Goal: Navigation & Orientation: Find specific page/section

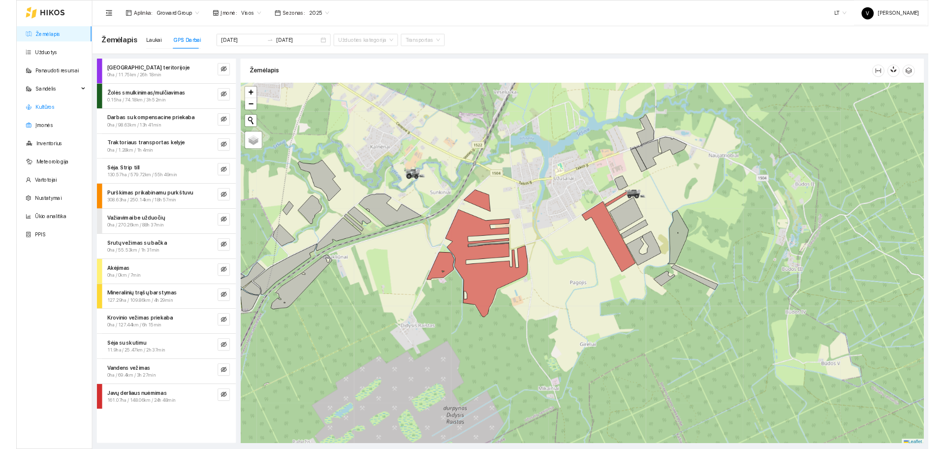
scroll to position [3, 0]
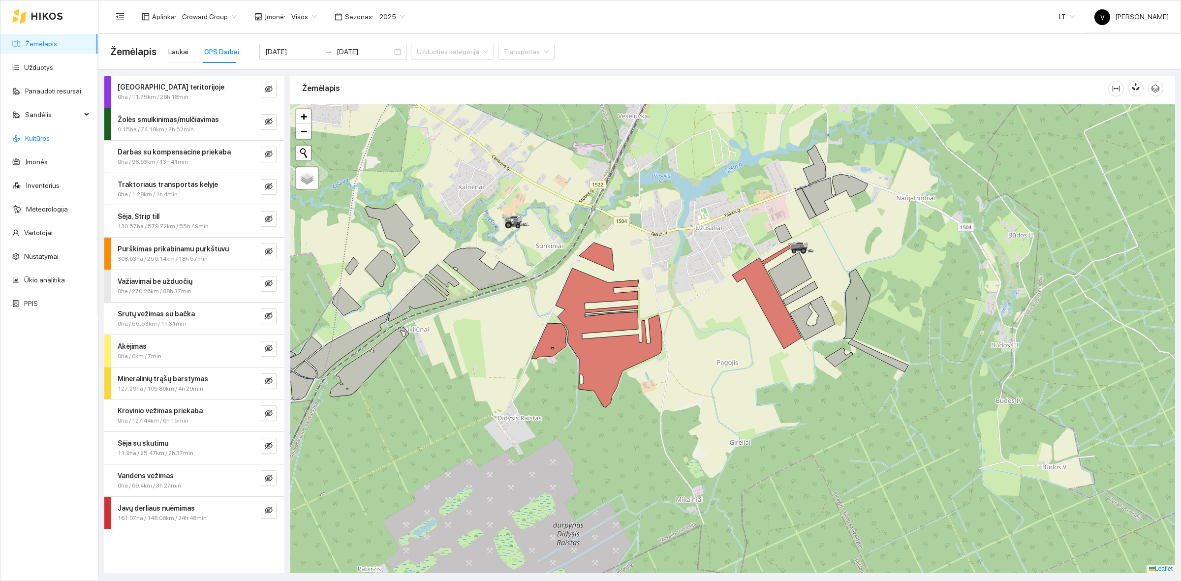
click at [45, 134] on link "Kultūros" at bounding box center [37, 138] width 25 height 8
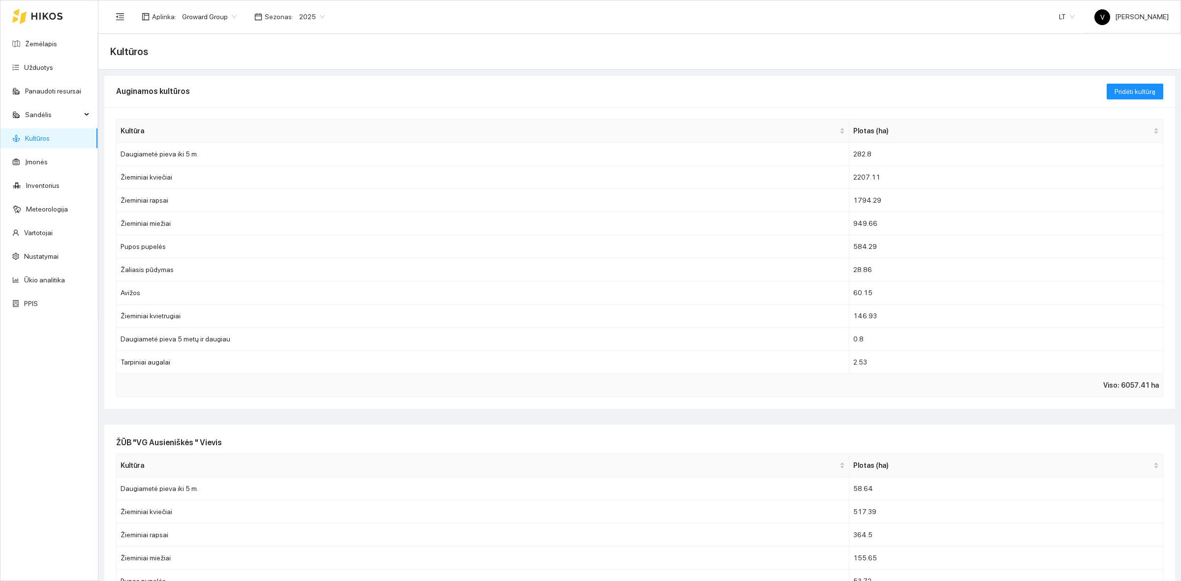
click at [288, 18] on span "Sezonas :" at bounding box center [279, 16] width 29 height 11
click at [306, 13] on span "2025" at bounding box center [312, 16] width 26 height 15
click at [299, 124] on div "2026" at bounding box center [306, 130] width 37 height 16
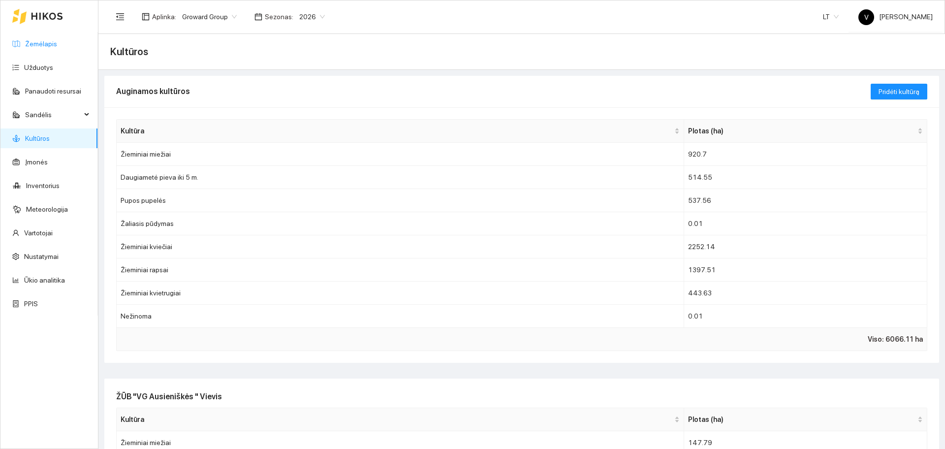
click at [54, 47] on link "Žemėlapis" at bounding box center [41, 44] width 32 height 8
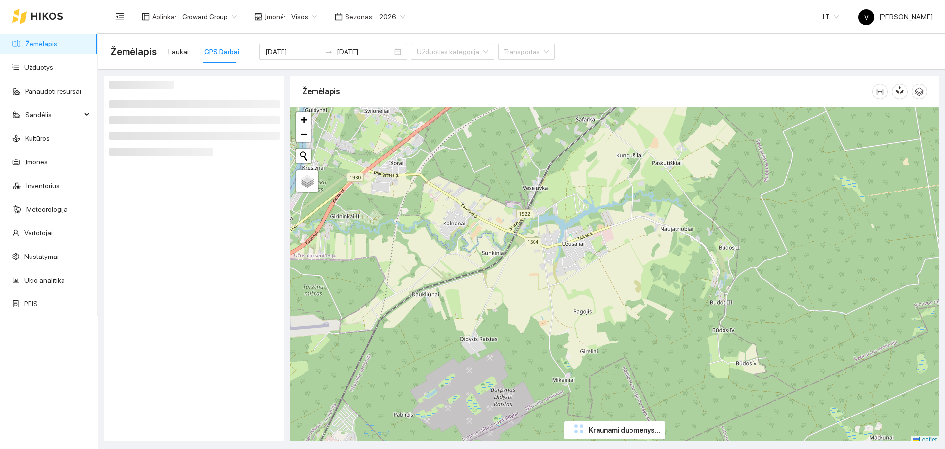
scroll to position [3, 0]
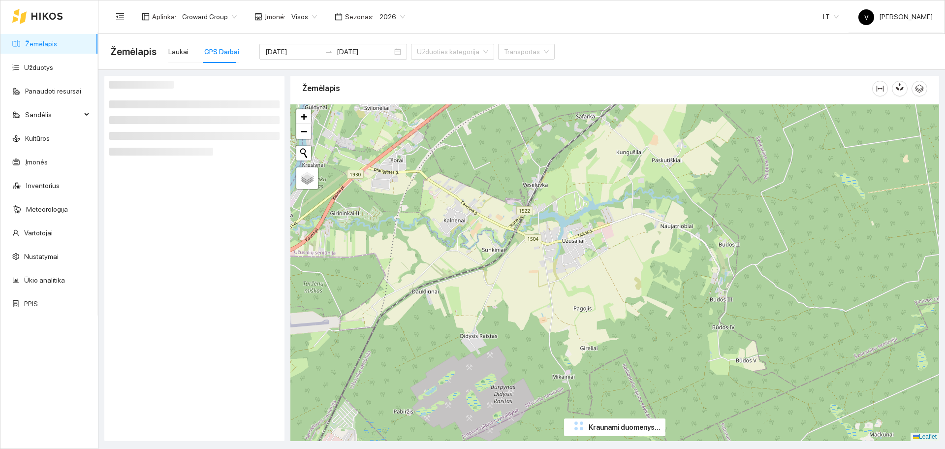
drag, startPoint x: 466, startPoint y: 203, endPoint x: 446, endPoint y: 225, distance: 29.6
click at [435, 232] on div "+ − Nieko nerasta. Bandykite dar kartą. Žemėlapis Palydovas Leaflet" at bounding box center [614, 272] width 649 height 337
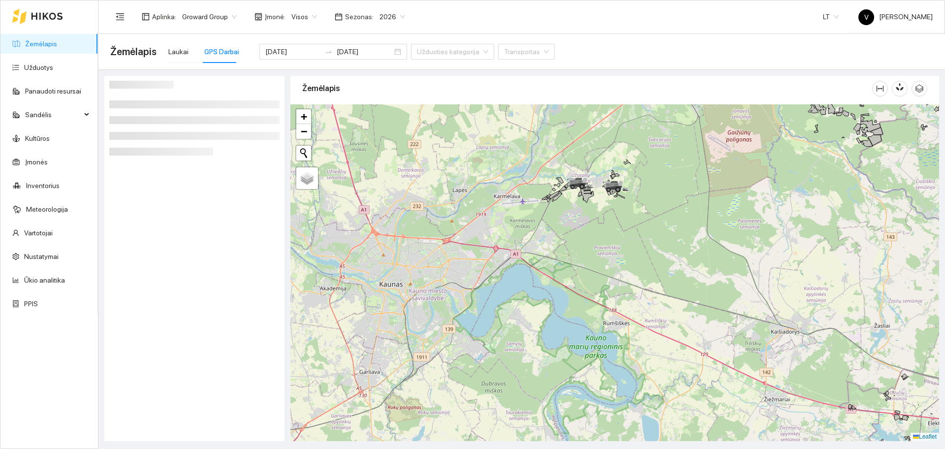
click at [43, 45] on link "Žemėlapis" at bounding box center [41, 44] width 32 height 8
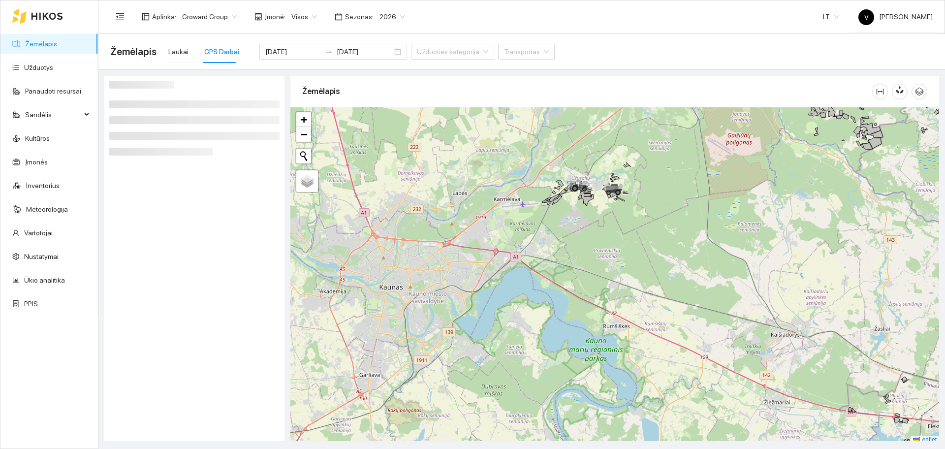
click at [190, 54] on div "Laukai GPS Darbai" at bounding box center [203, 51] width 71 height 23
click at [175, 53] on div "Laukai" at bounding box center [178, 51] width 20 height 11
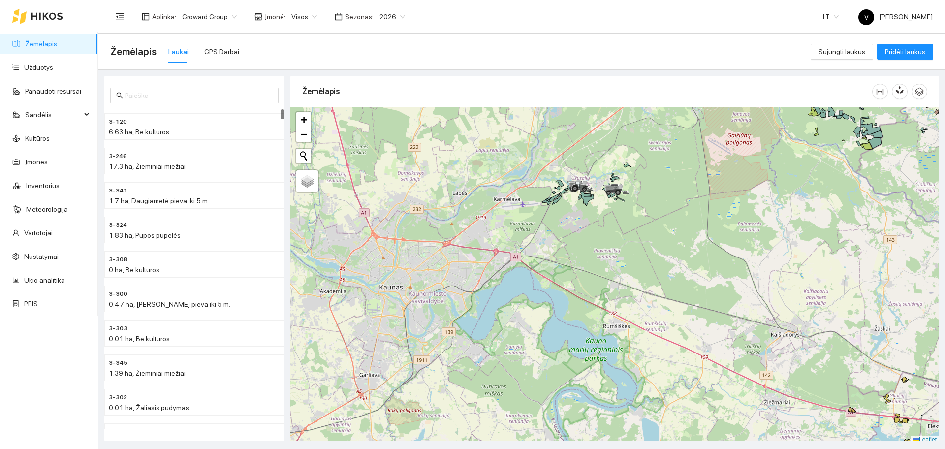
click at [377, 301] on div at bounding box center [614, 275] width 649 height 337
click at [497, 313] on div at bounding box center [614, 275] width 649 height 337
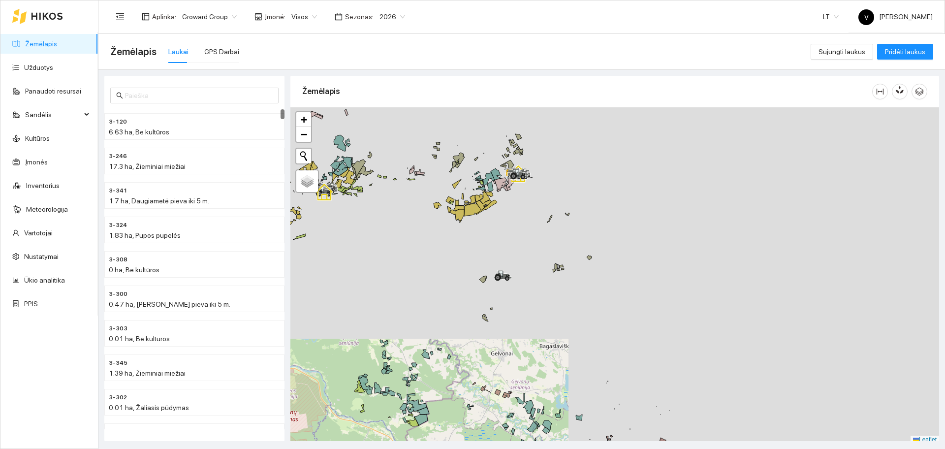
scroll to position [3, 0]
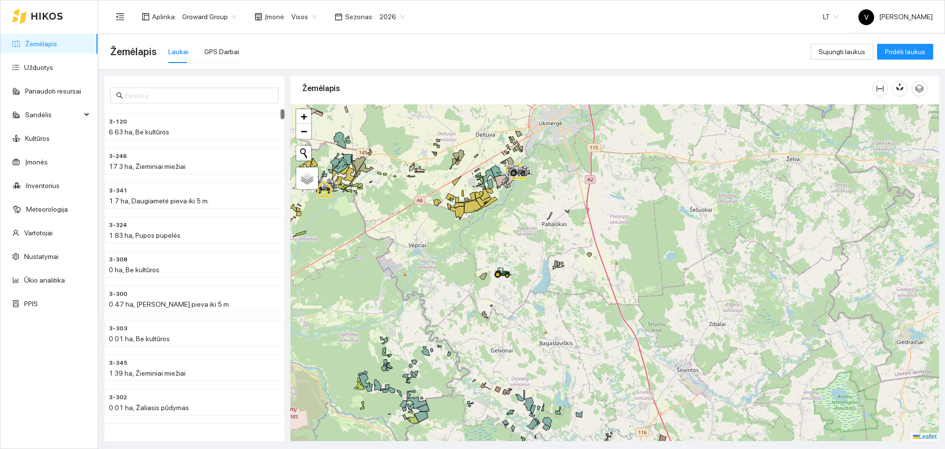
drag, startPoint x: 493, startPoint y: 196, endPoint x: 581, endPoint y: 291, distance: 129.2
click at [581, 290] on div at bounding box center [614, 272] width 649 height 337
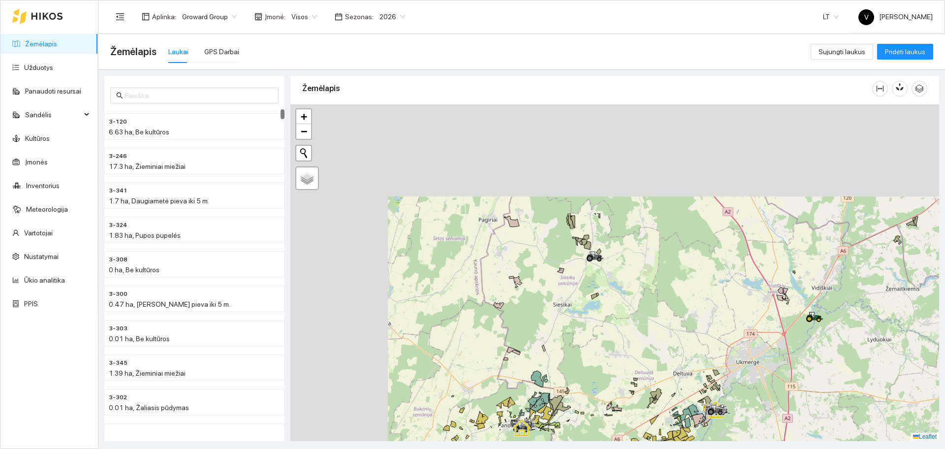
drag, startPoint x: 494, startPoint y: 183, endPoint x: 577, endPoint y: 306, distance: 147.8
click at [599, 321] on div at bounding box center [614, 272] width 649 height 337
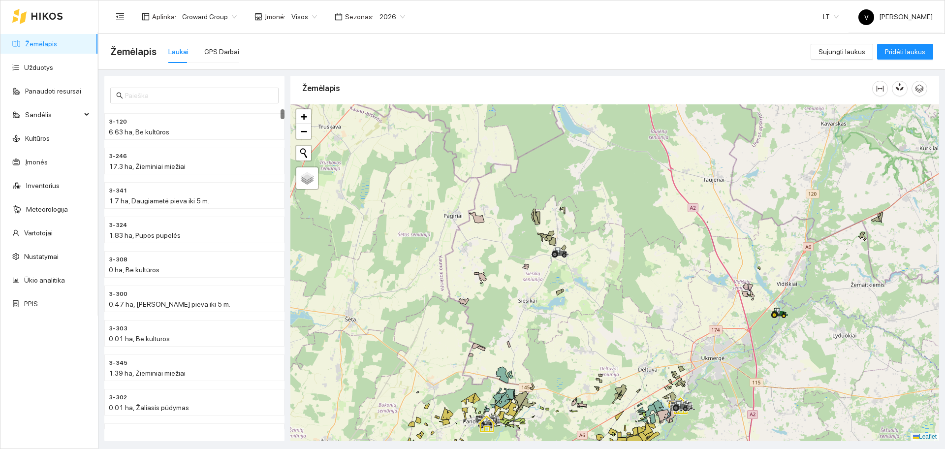
drag, startPoint x: 589, startPoint y: 252, endPoint x: 517, endPoint y: 247, distance: 71.5
click at [562, 253] on icon at bounding box center [564, 254] width 5 height 3
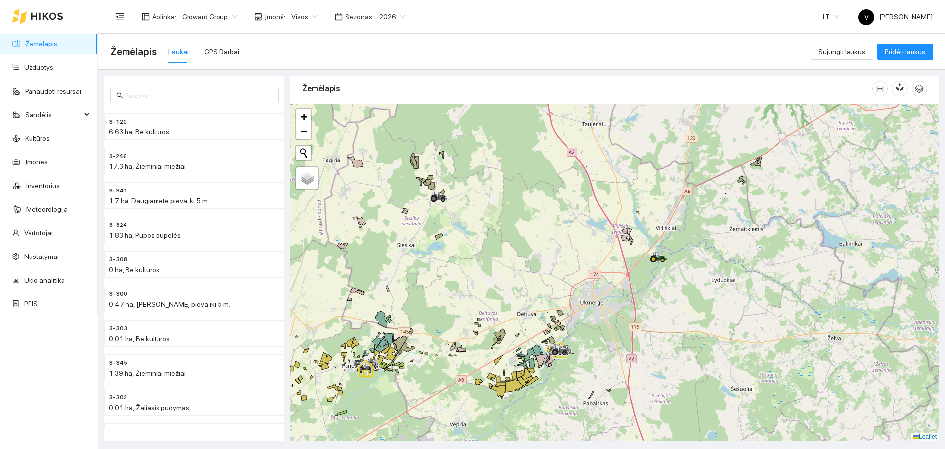
drag, startPoint x: 677, startPoint y: 348, endPoint x: 589, endPoint y: 287, distance: 107.2
click at [589, 299] on div at bounding box center [614, 272] width 649 height 337
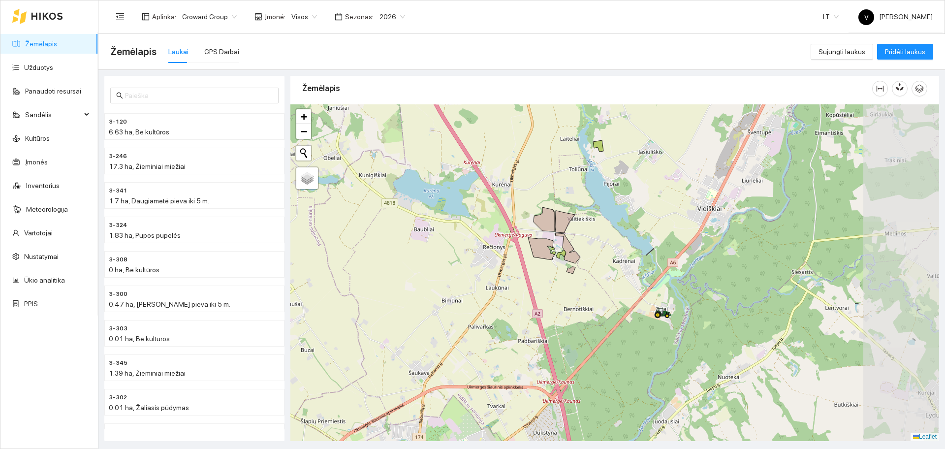
drag, startPoint x: 728, startPoint y: 254, endPoint x: 615, endPoint y: 245, distance: 113.6
click at [615, 245] on div at bounding box center [614, 272] width 649 height 337
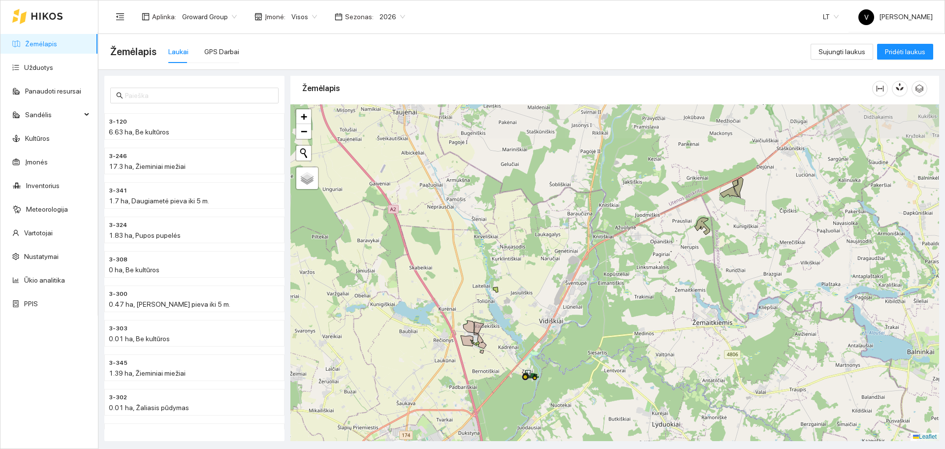
drag, startPoint x: 656, startPoint y: 215, endPoint x: 572, endPoint y: 298, distance: 118.3
click at [572, 298] on div at bounding box center [614, 272] width 649 height 337
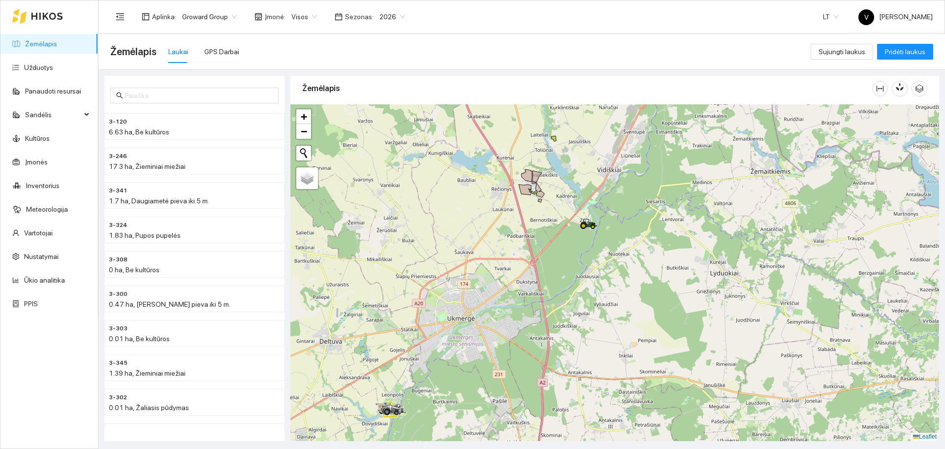
drag, startPoint x: 618, startPoint y: 305, endPoint x: 669, endPoint y: 163, distance: 151.0
click at [669, 163] on div at bounding box center [614, 272] width 649 height 337
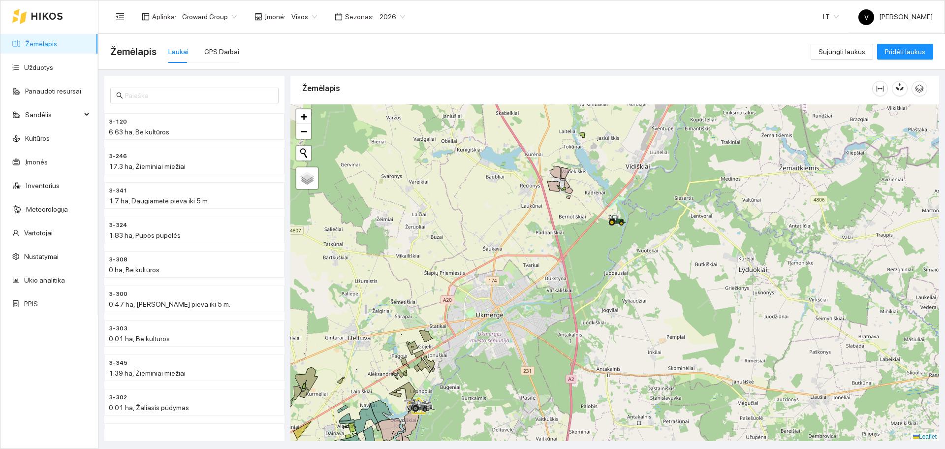
drag, startPoint x: 546, startPoint y: 253, endPoint x: 574, endPoint y: 251, distance: 28.6
click at [574, 251] on div at bounding box center [614, 272] width 649 height 337
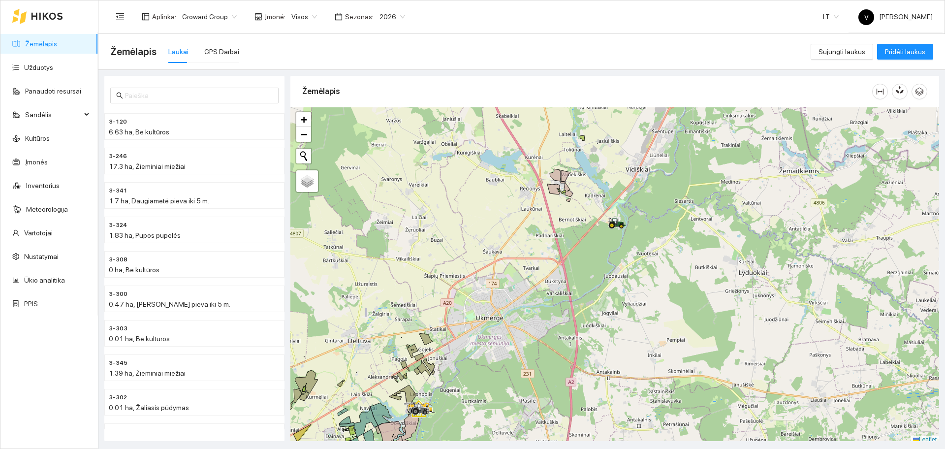
scroll to position [3, 0]
